Goal: Navigation & Orientation: Find specific page/section

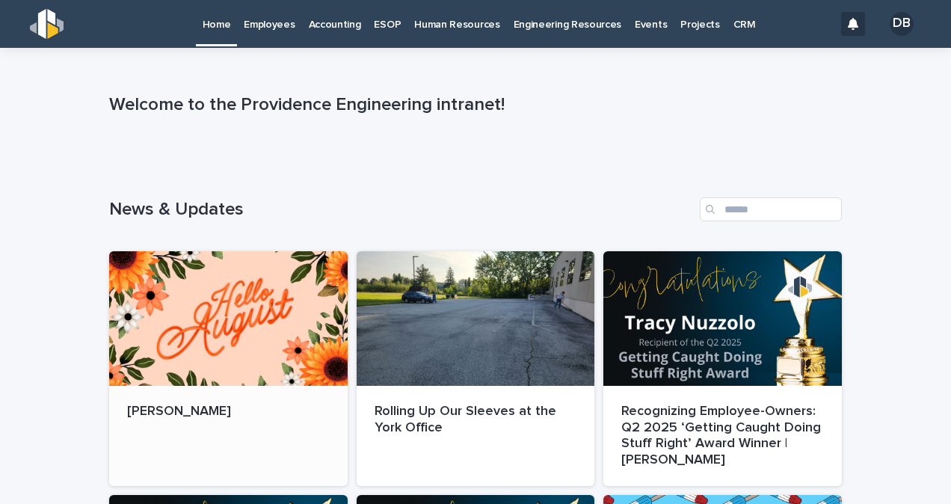
click at [194, 308] on div at bounding box center [228, 318] width 238 height 135
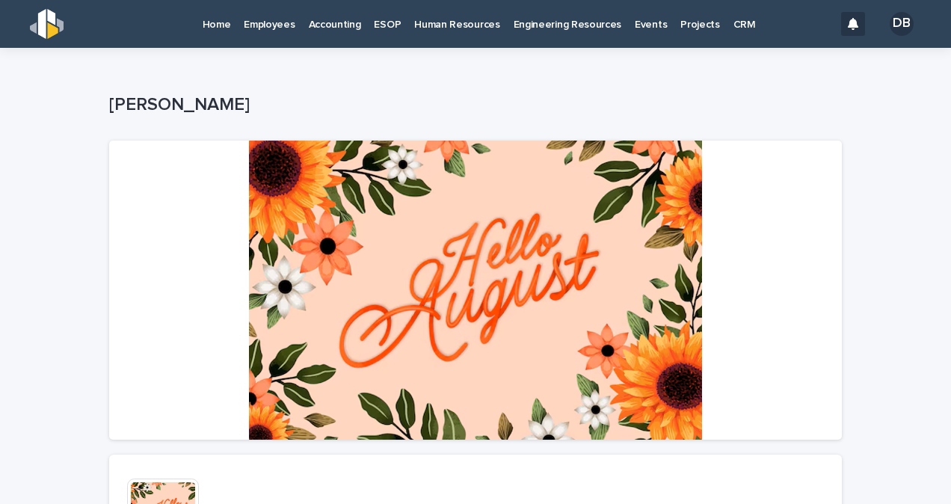
click at [218, 22] on p "Home" at bounding box center [217, 15] width 28 height 31
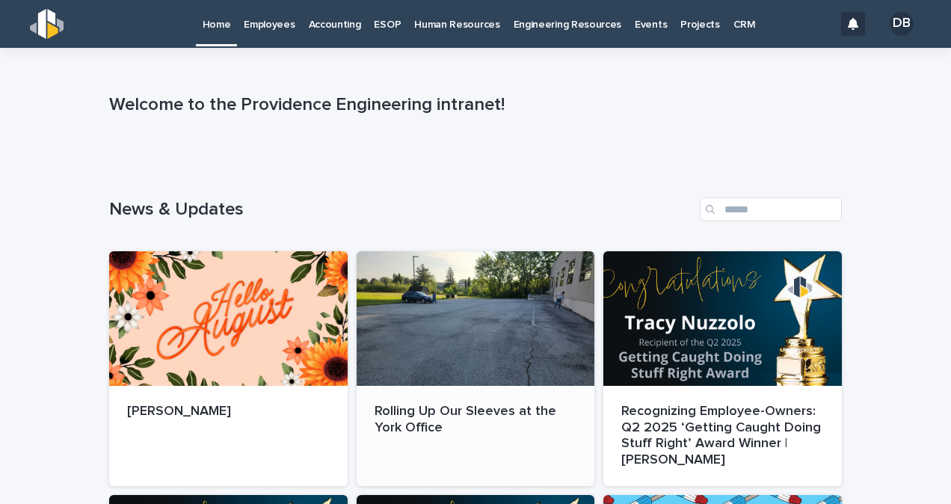
click at [490, 311] on div at bounding box center [476, 318] width 238 height 135
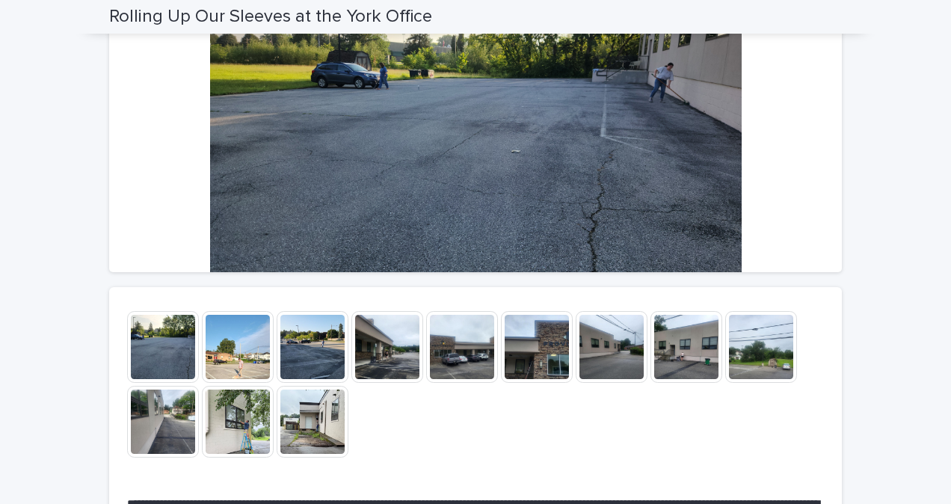
scroll to position [168, 0]
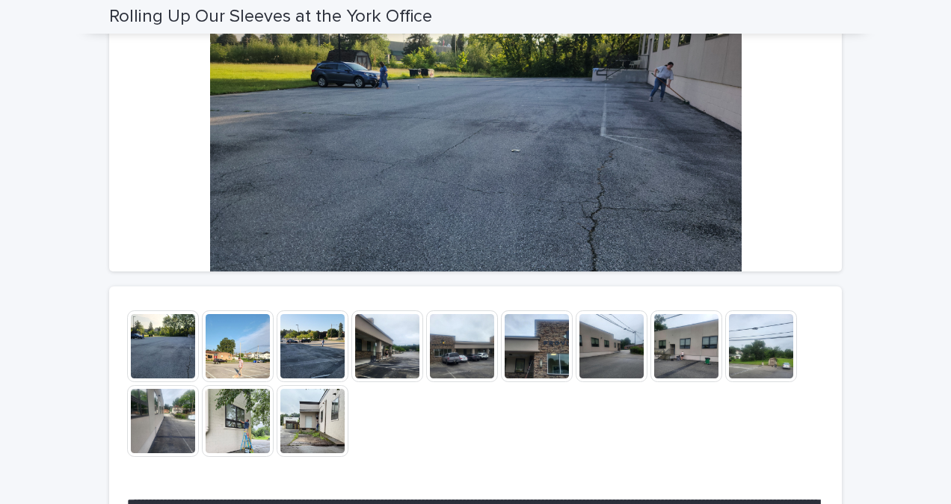
click at [164, 350] on img at bounding box center [163, 346] width 72 height 72
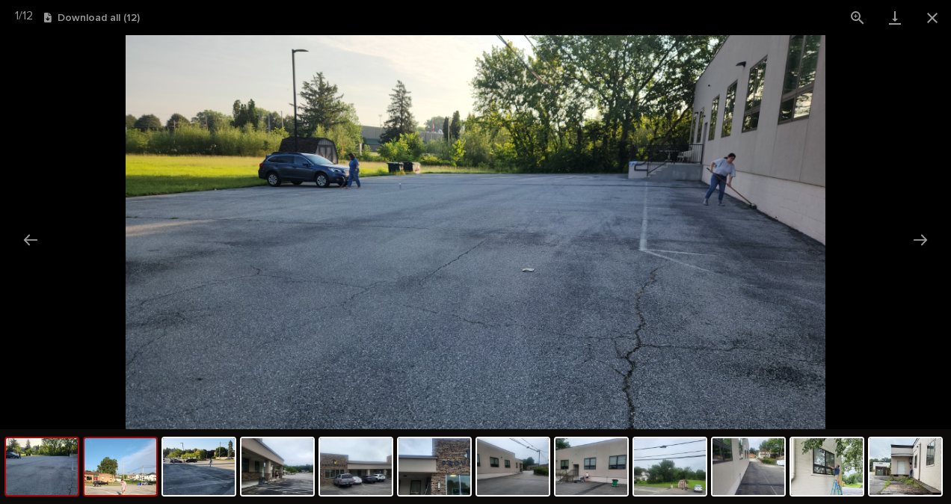
click at [89, 470] on img at bounding box center [120, 466] width 72 height 57
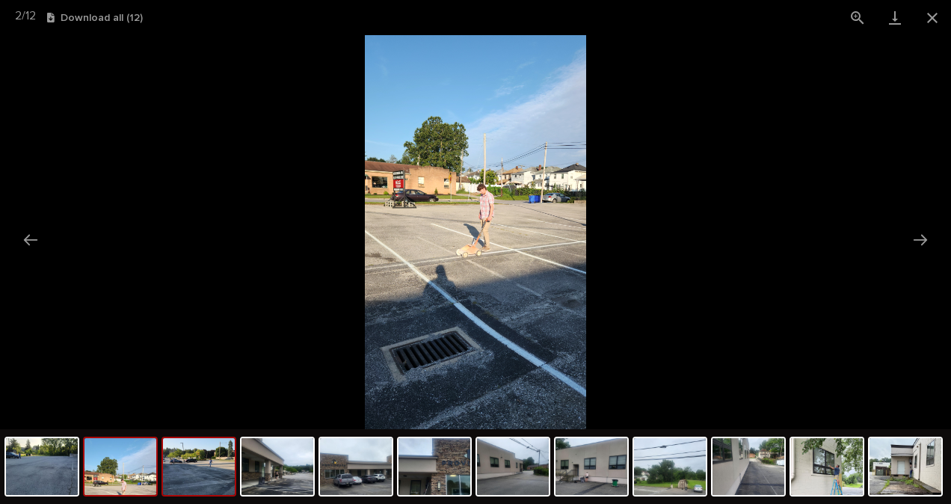
click at [176, 471] on img at bounding box center [199, 466] width 72 height 57
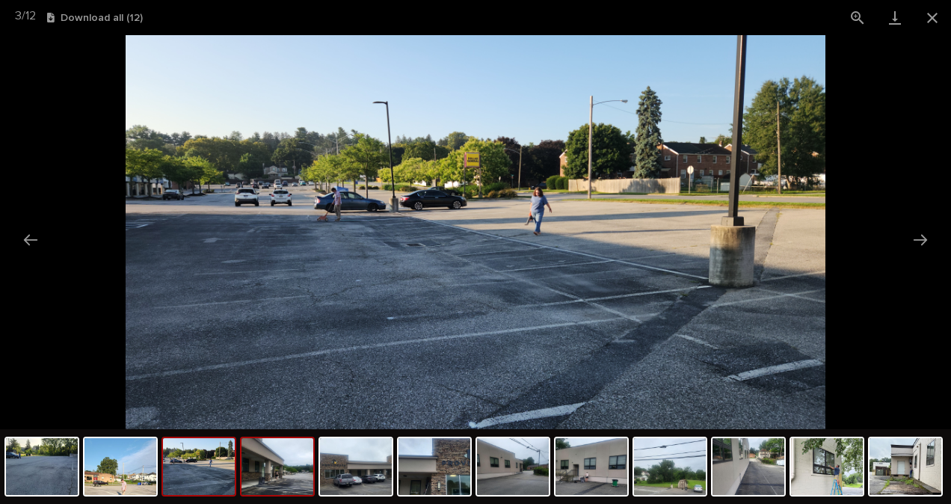
click at [259, 480] on img at bounding box center [277, 466] width 72 height 57
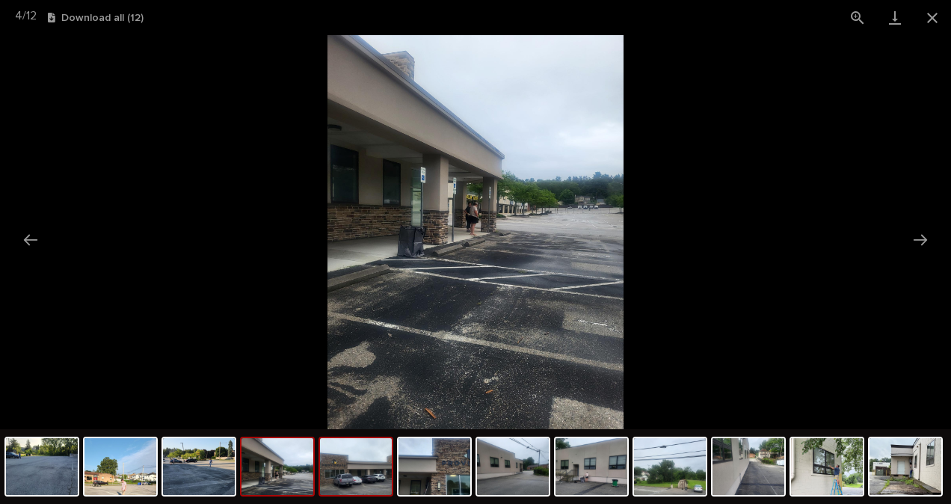
click at [346, 480] on img at bounding box center [356, 466] width 72 height 57
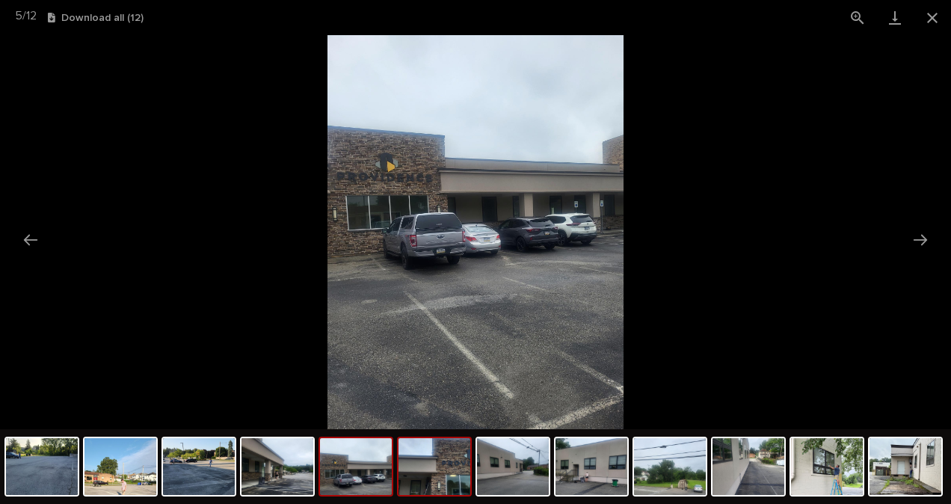
click at [425, 476] on img at bounding box center [434, 466] width 72 height 57
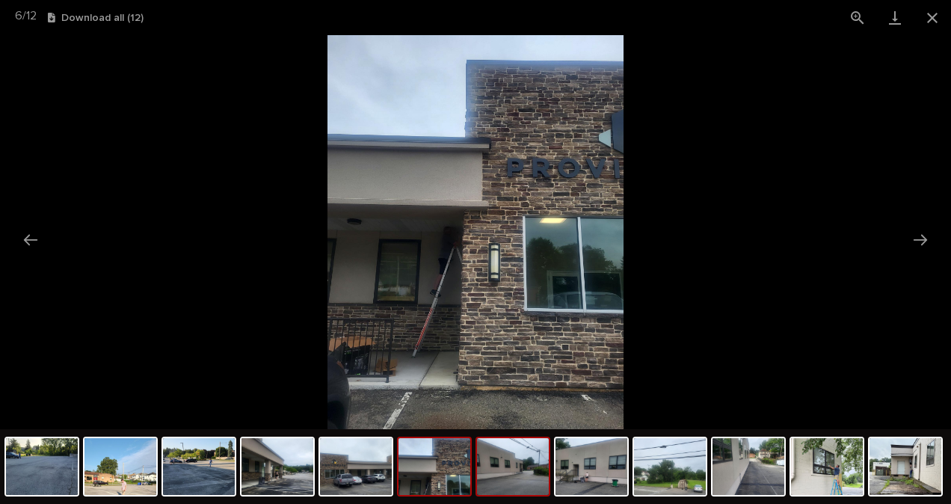
click at [496, 473] on img at bounding box center [513, 466] width 72 height 57
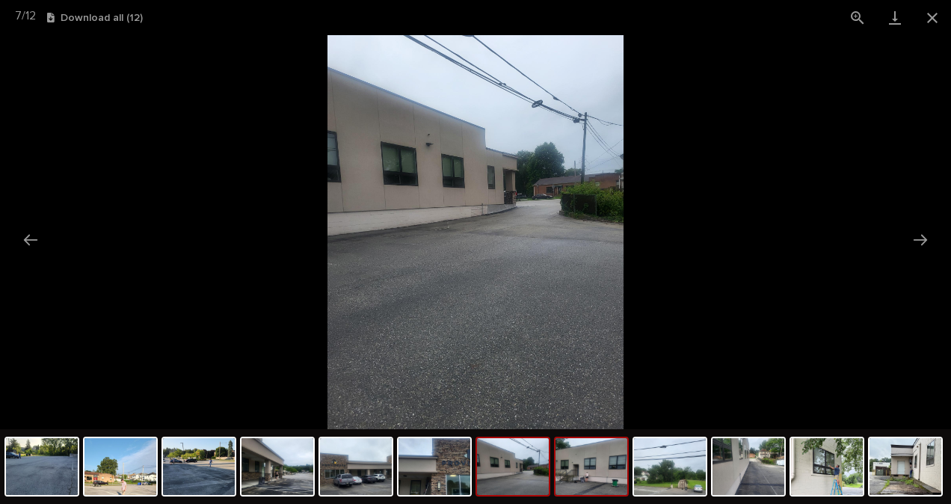
click at [570, 477] on img at bounding box center [591, 466] width 72 height 57
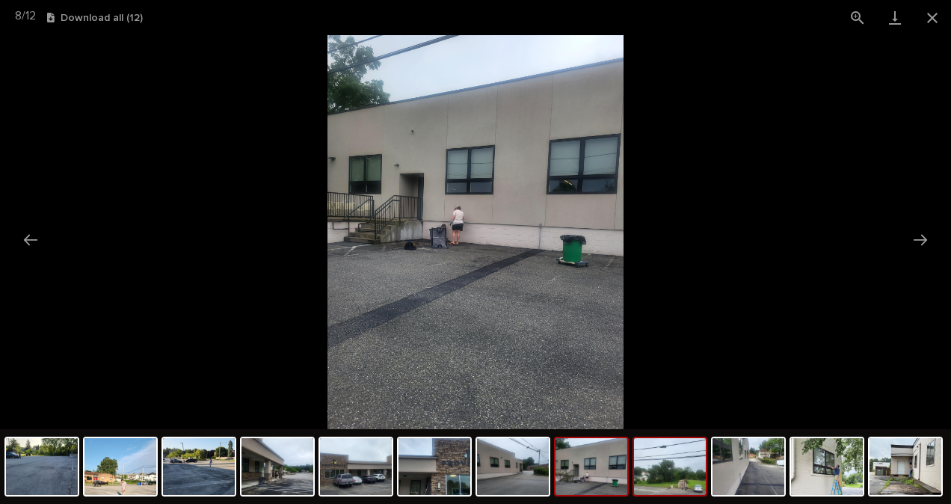
click at [657, 477] on img at bounding box center [670, 466] width 72 height 57
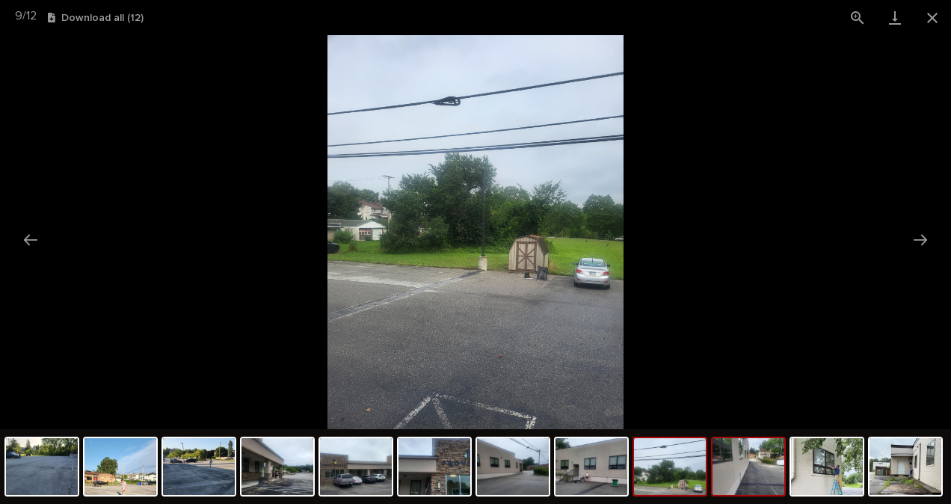
click at [738, 477] on img at bounding box center [748, 466] width 72 height 57
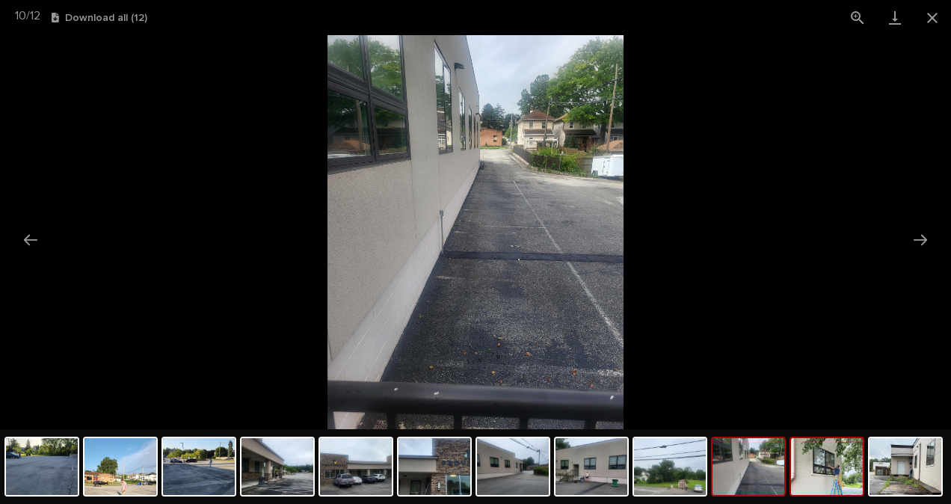
click at [827, 477] on img at bounding box center [827, 466] width 72 height 57
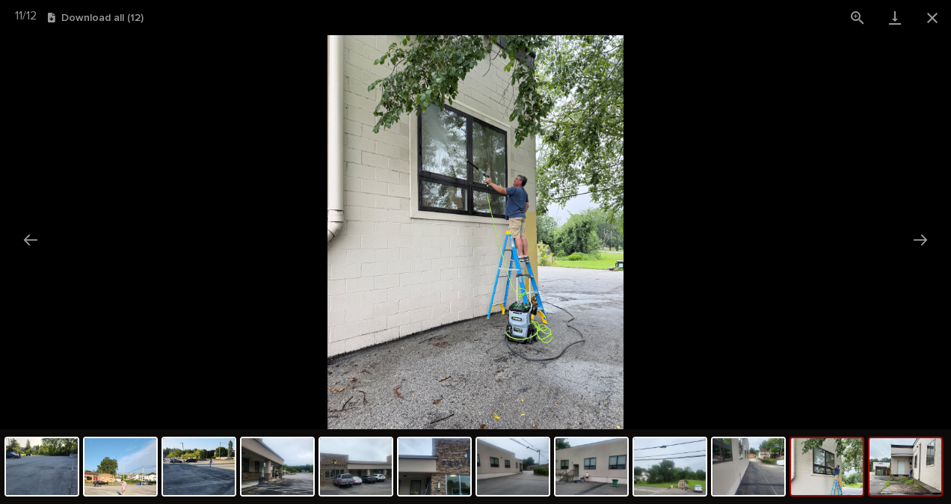
click at [907, 479] on img at bounding box center [905, 466] width 72 height 57
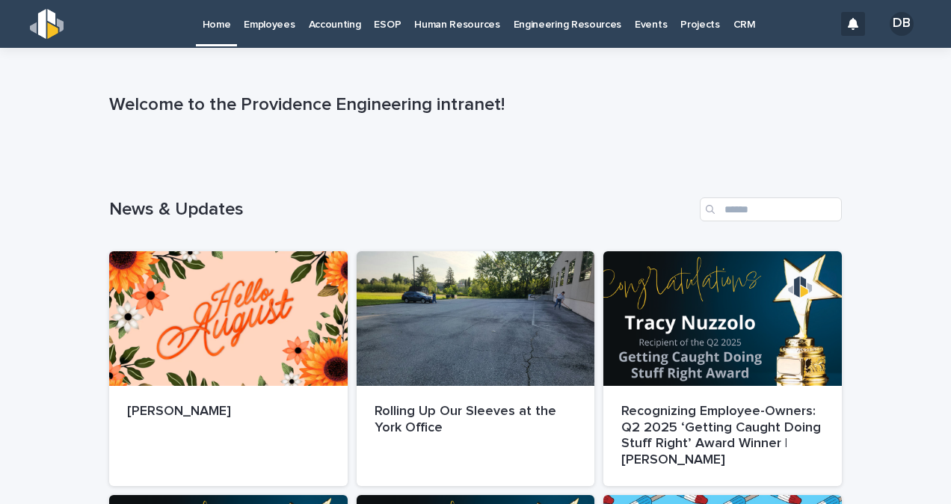
click at [266, 19] on p "Employees" at bounding box center [269, 15] width 51 height 31
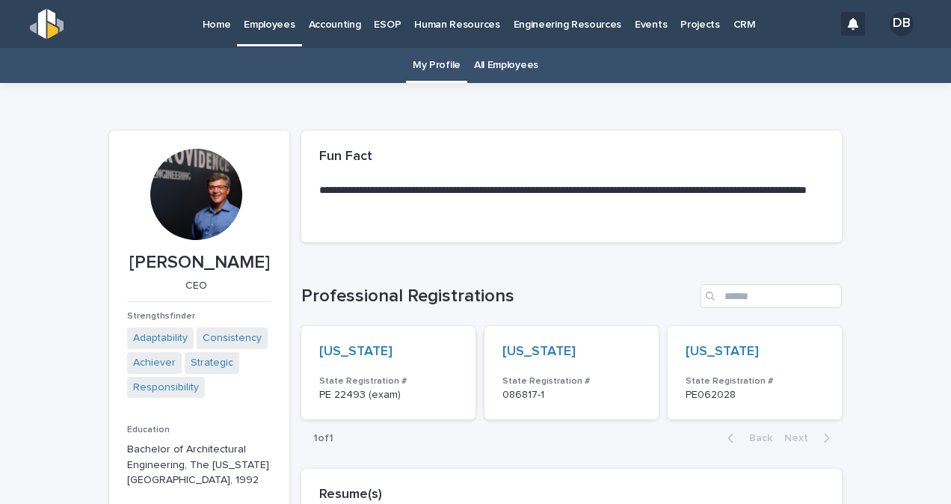
click at [490, 63] on link "All Employees" at bounding box center [506, 65] width 64 height 35
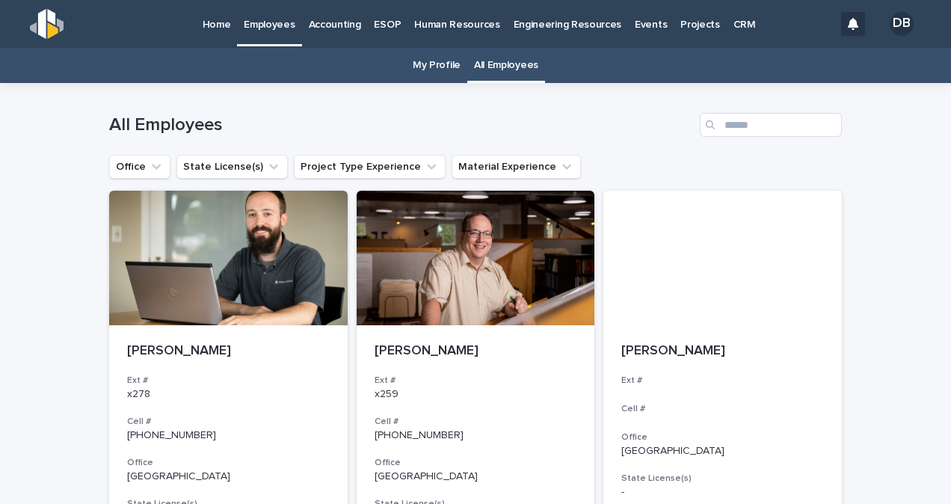
click at [417, 65] on link "My Profile" at bounding box center [437, 65] width 48 height 35
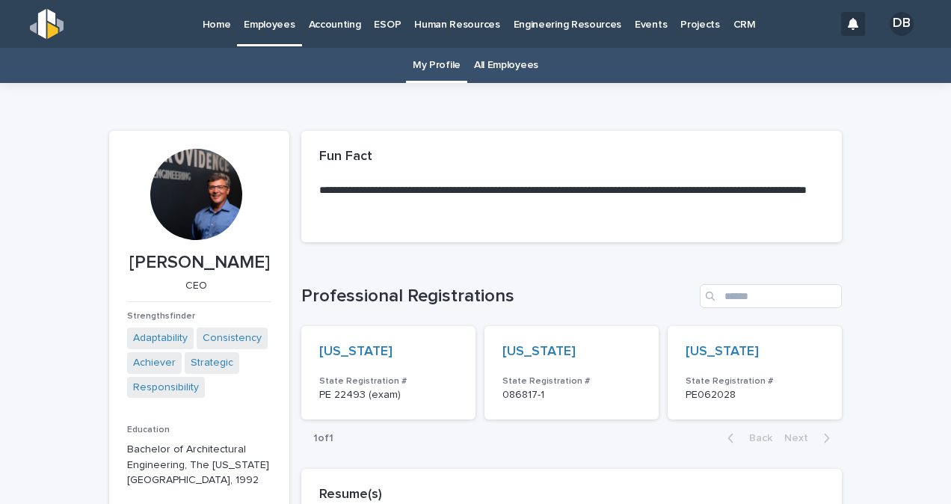
click at [502, 58] on link "All Employees" at bounding box center [506, 65] width 64 height 35
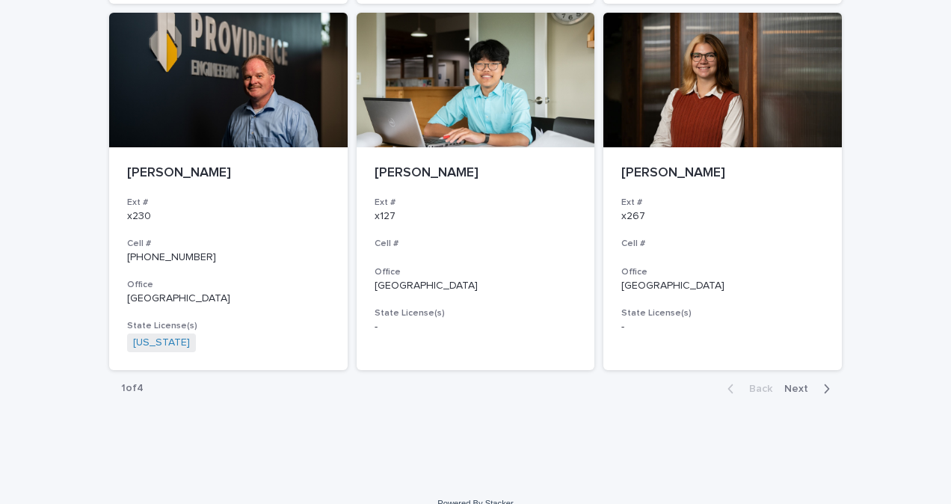
scroll to position [2755, 0]
